Goal: Task Accomplishment & Management: Use online tool/utility

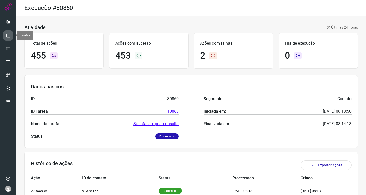
click at [8, 36] on icon at bounding box center [8, 35] width 5 height 5
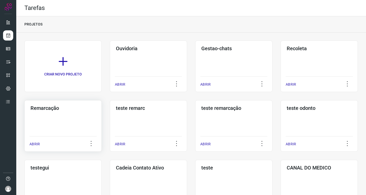
click at [110, 126] on div "Remarcação ABRIR" at bounding box center [148, 125] width 77 height 51
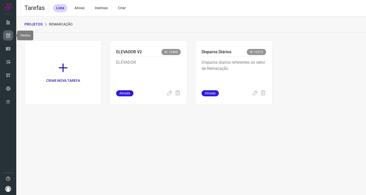
click at [9, 35] on icon at bounding box center [8, 35] width 5 height 5
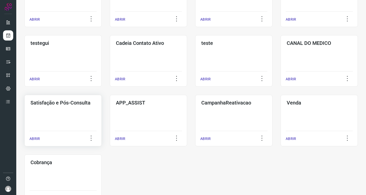
scroll to position [127, 0]
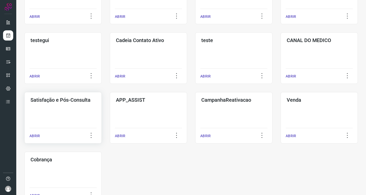
click at [110, 115] on div "Satisfação e Pós-Consulta ABRIR" at bounding box center [148, 117] width 77 height 51
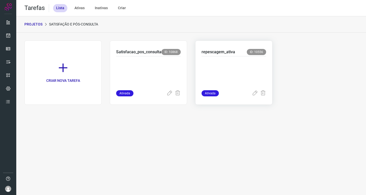
click at [227, 60] on p at bounding box center [234, 71] width 65 height 25
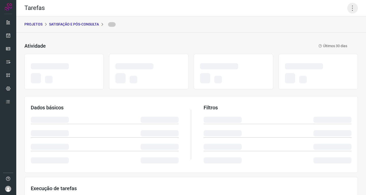
click at [348, 10] on icon at bounding box center [353, 8] width 11 height 11
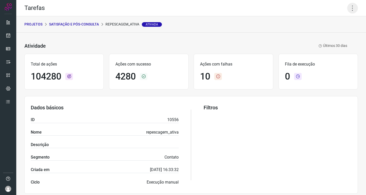
click at [349, 9] on icon at bounding box center [353, 8] width 11 height 11
click at [326, 35] on li "Executar" at bounding box center [331, 33] width 46 height 8
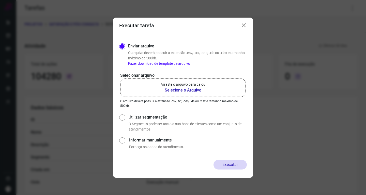
click at [246, 25] on icon at bounding box center [244, 25] width 6 height 6
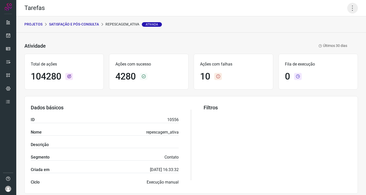
click at [349, 11] on icon at bounding box center [353, 8] width 11 height 11
click at [326, 33] on li "Executar" at bounding box center [331, 33] width 46 height 8
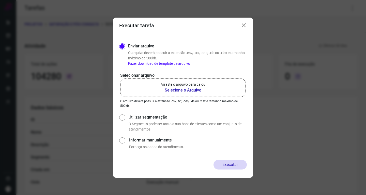
click at [198, 89] on b "Selecione o Arquivo" at bounding box center [183, 90] width 45 height 6
click at [0, 0] on input "Arraste o arquivo para cá ou Selecione o Arquivo" at bounding box center [0, 0] width 0 height 0
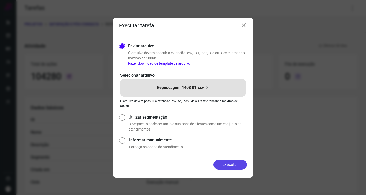
click at [223, 168] on button "Executar" at bounding box center [230, 165] width 33 height 10
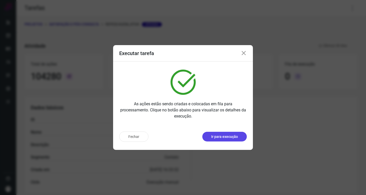
click at [213, 135] on p "Ir para execução" at bounding box center [224, 136] width 27 height 5
